Goal: Contribute content

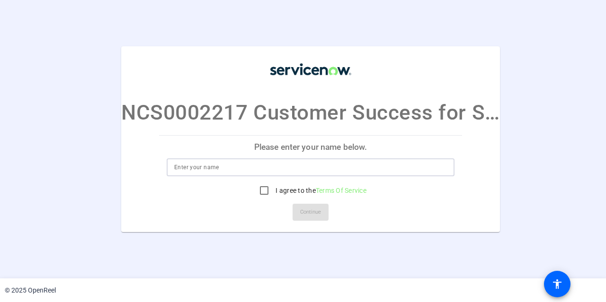
click at [265, 173] on input at bounding box center [310, 167] width 273 height 11
type input "[PERSON_NAME]"
click at [263, 192] on input "I agree to the Terms Of Service" at bounding box center [264, 190] width 19 height 19
checkbox input "true"
click at [307, 214] on span "Continue" at bounding box center [310, 212] width 21 height 14
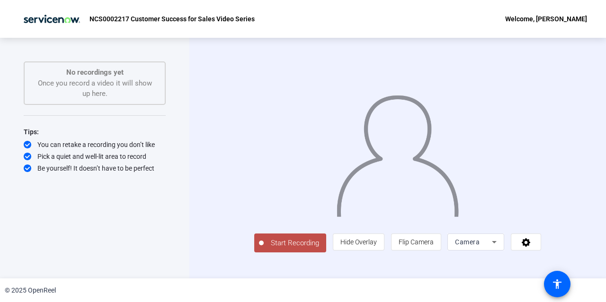
click at [349, 21] on div "NCS0002217 Customer Success for Sales Video Series Welcome, [PERSON_NAME]" at bounding box center [303, 19] width 606 height 38
click at [479, 246] on span "Camera" at bounding box center [467, 242] width 25 height 8
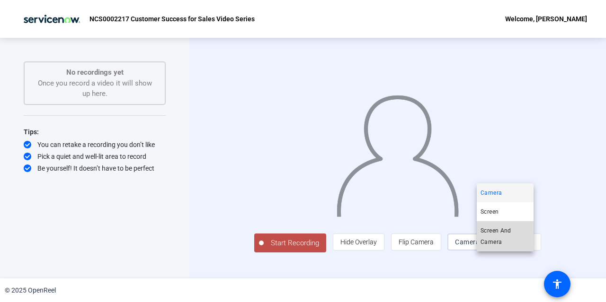
click at [495, 234] on span "Screen And Camera" at bounding box center [504, 236] width 49 height 23
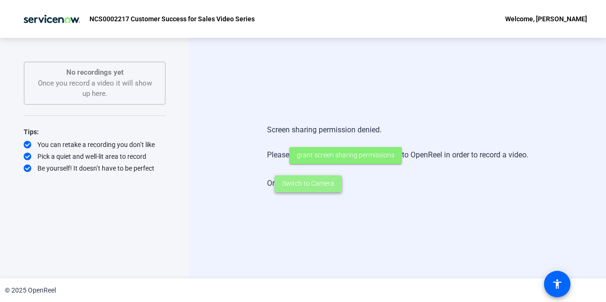
click at [309, 186] on span "Switch to Camera" at bounding box center [308, 184] width 52 height 10
